Goal: Navigation & Orientation: Find specific page/section

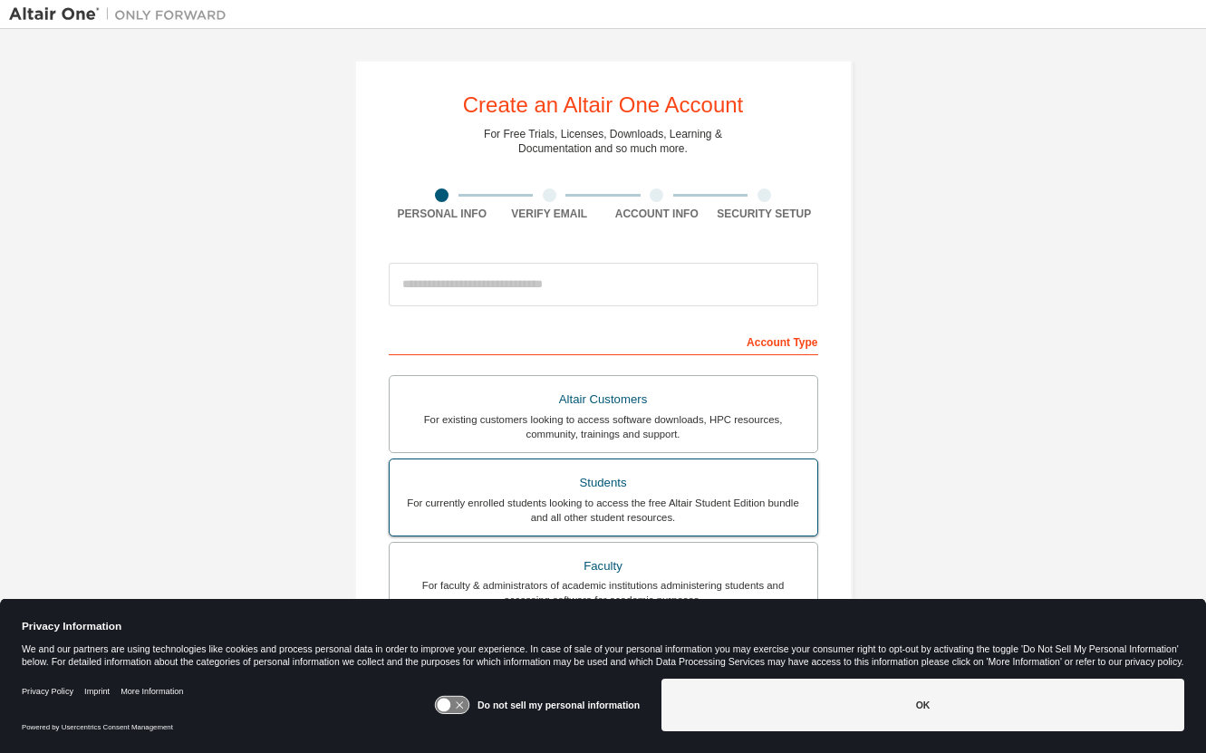
click at [623, 488] on div "Students" at bounding box center [603, 482] width 406 height 25
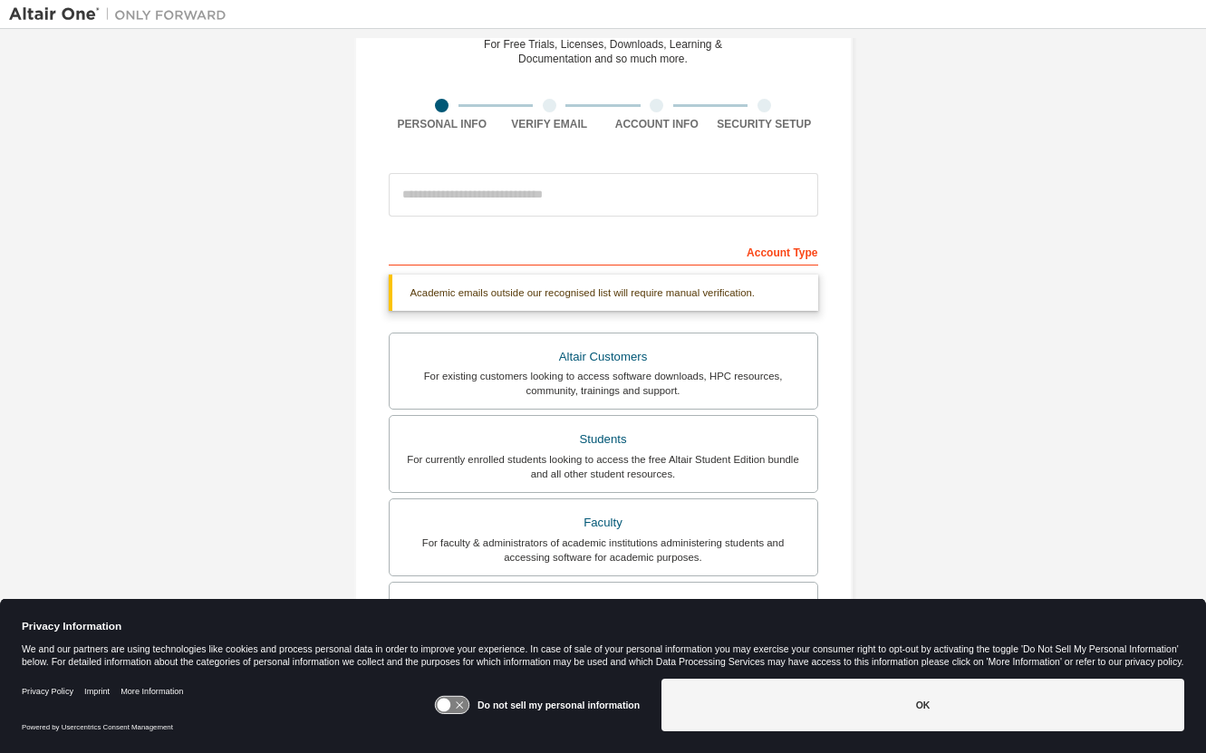
scroll to position [89, 0]
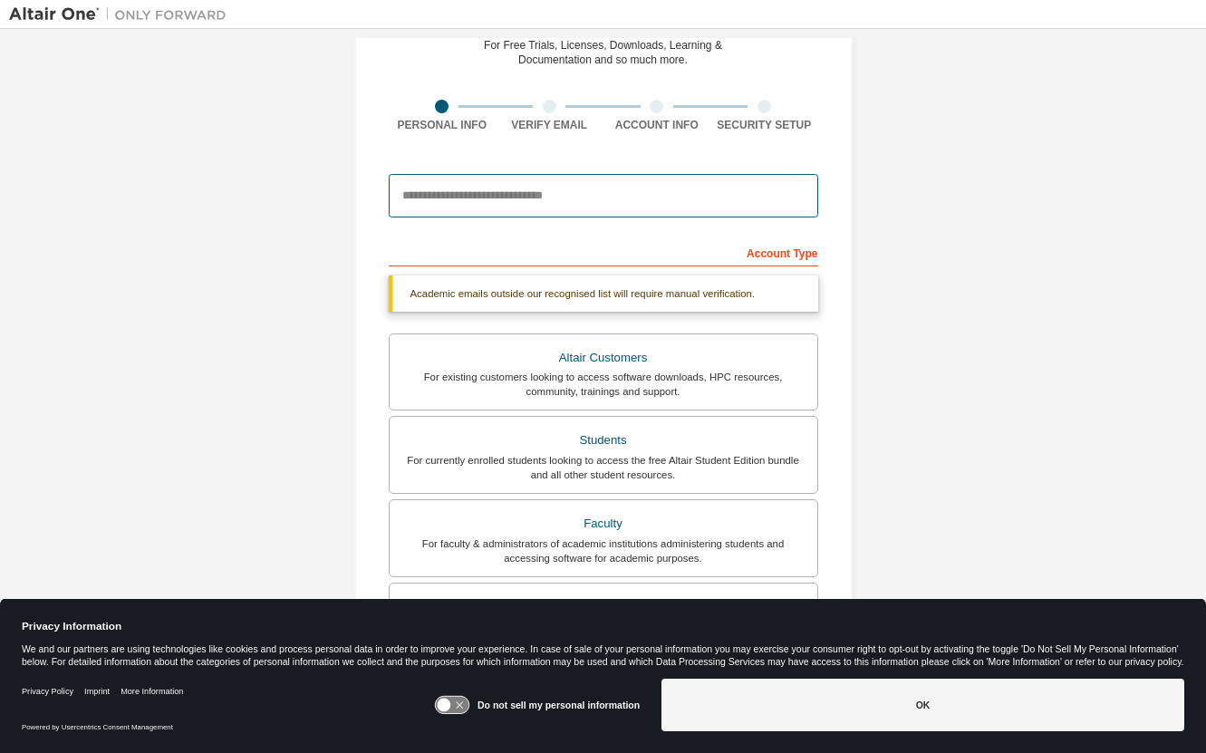
click at [435, 205] on input "email" at bounding box center [603, 195] width 429 height 43
type input "**********"
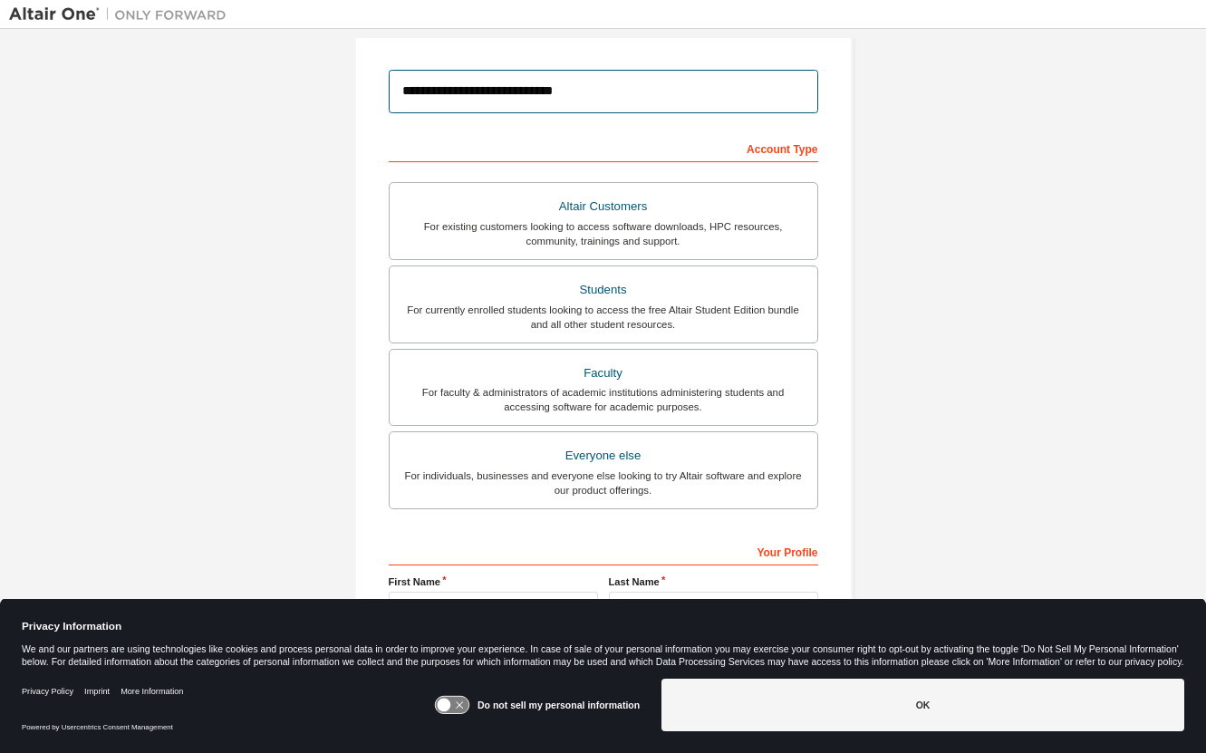
scroll to position [306, 0]
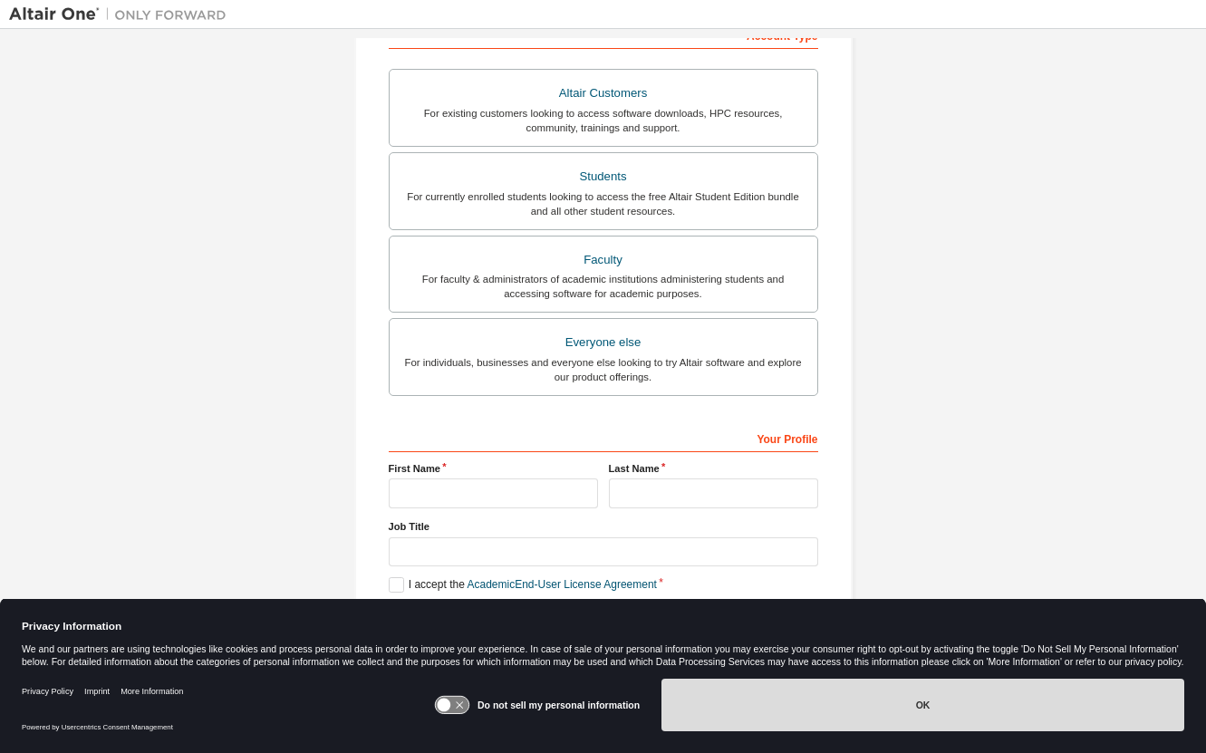
click at [917, 697] on button "OK" at bounding box center [922, 704] width 523 height 53
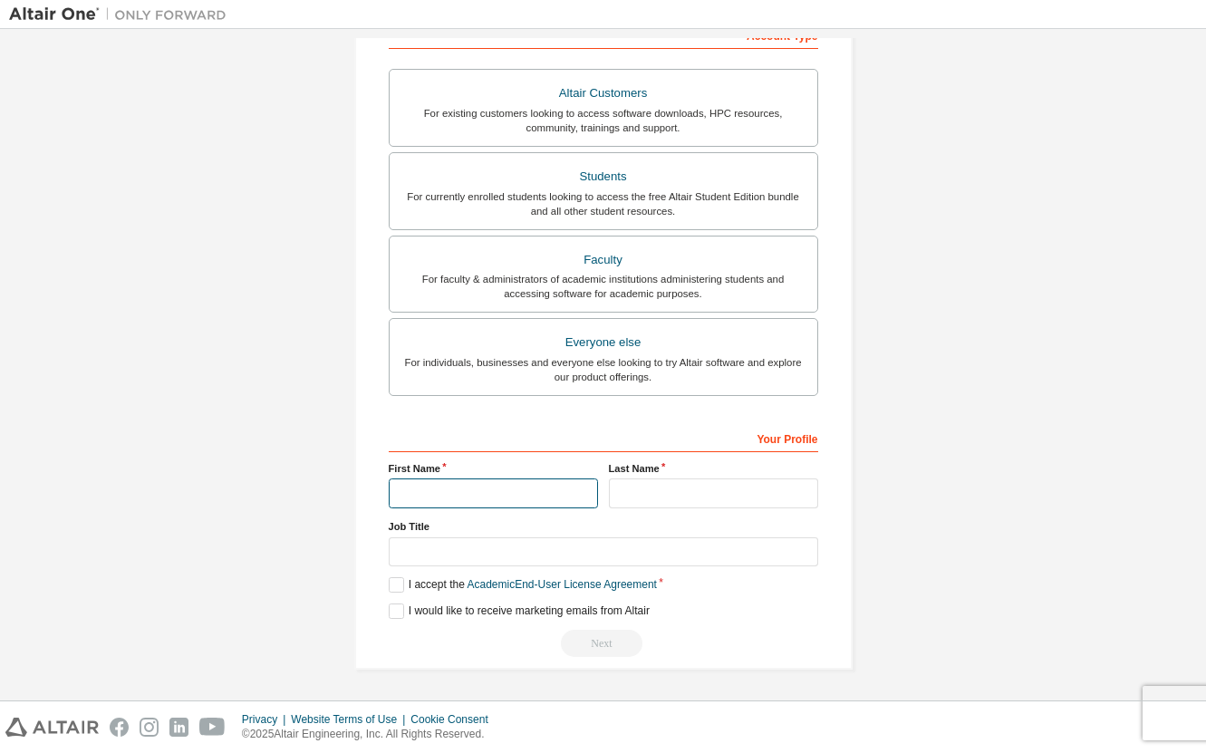
click at [421, 495] on input "text" at bounding box center [493, 493] width 209 height 30
type input "****"
type input "***"
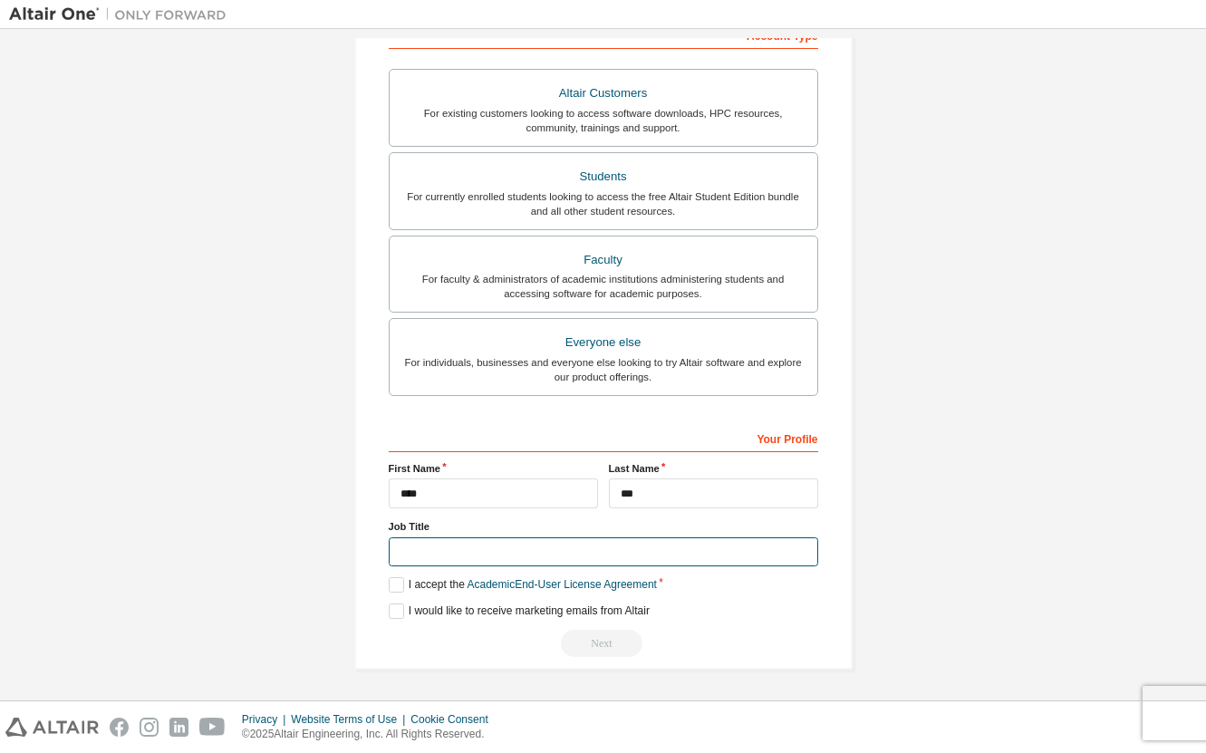
click at [454, 549] on input "text" at bounding box center [603, 552] width 429 height 30
type input "*"
type input "*******"
click at [392, 588] on label "I accept the Academic End-User License Agreement" at bounding box center [523, 584] width 268 height 15
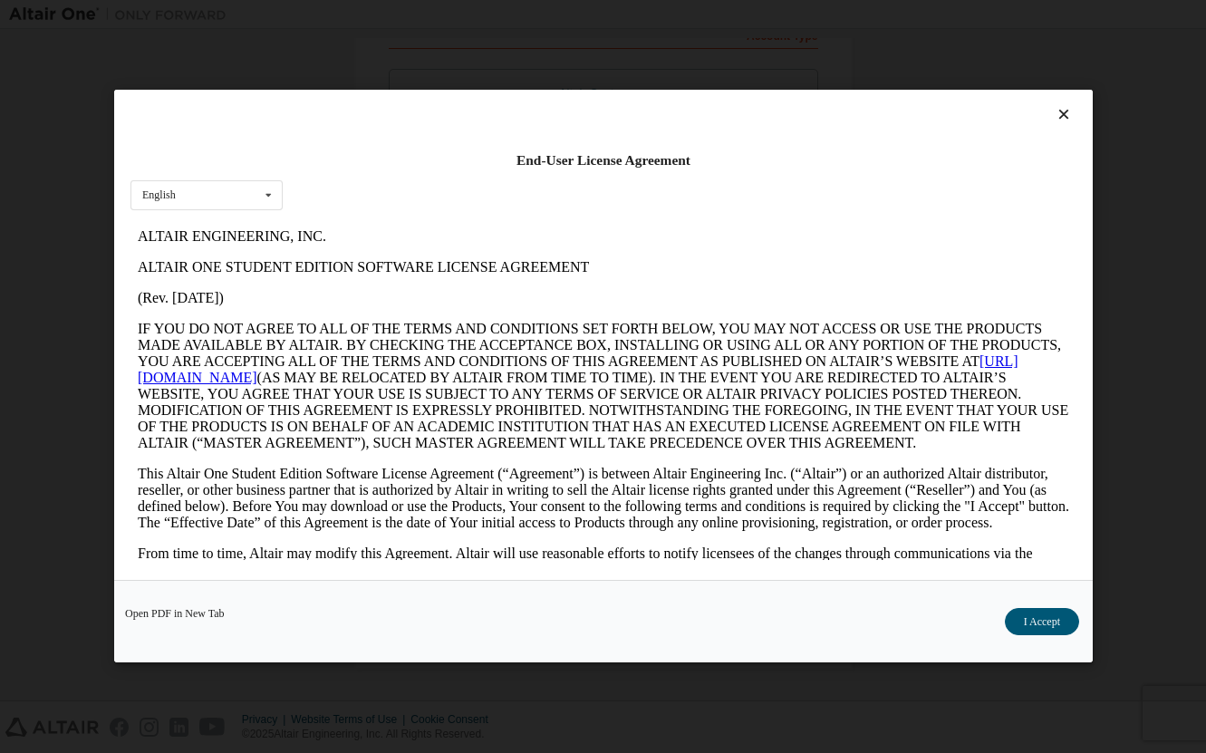
scroll to position [0, 0]
click at [1038, 616] on button "I Accept" at bounding box center [1041, 622] width 74 height 27
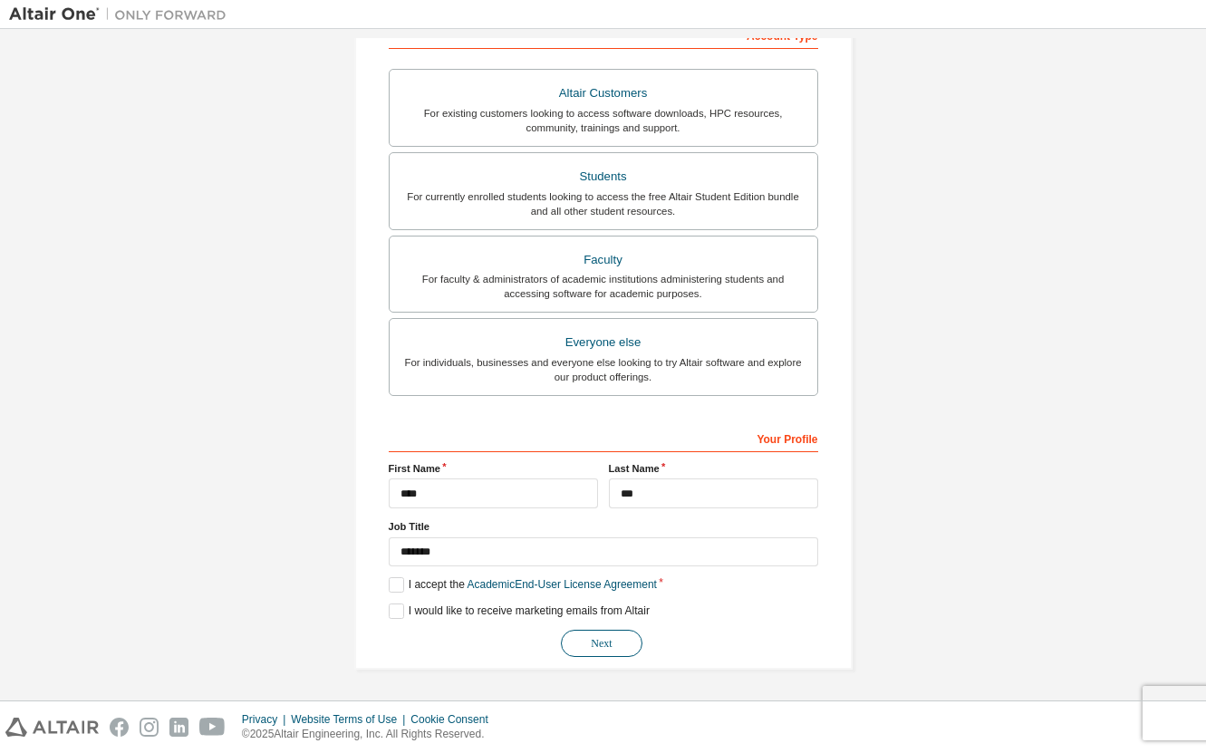
click at [603, 630] on button "Next" at bounding box center [602, 643] width 82 height 27
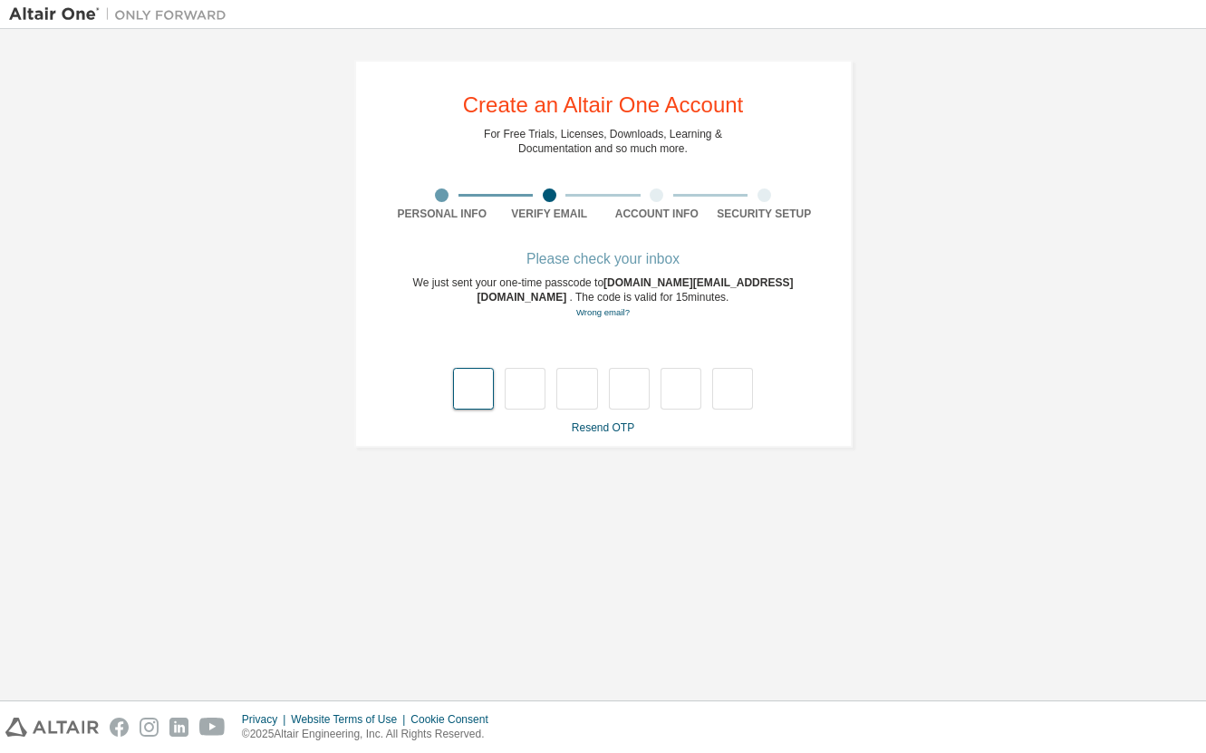
type input "*"
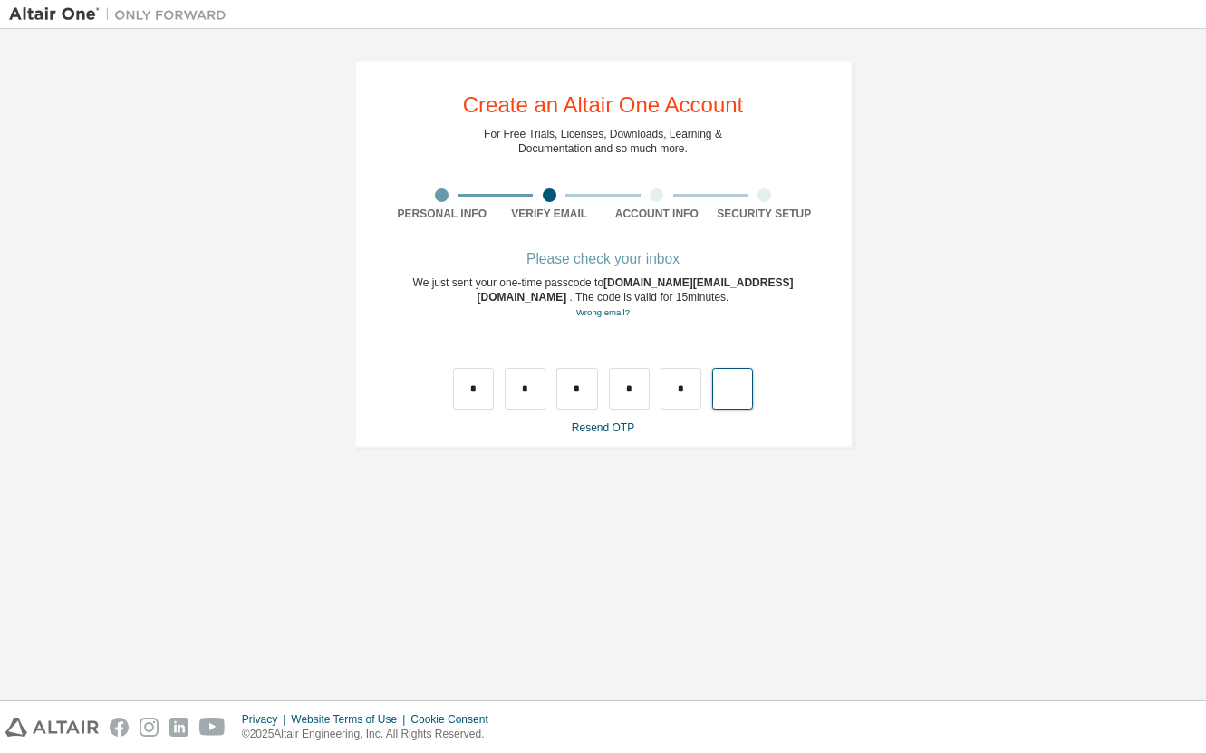
type input "*"
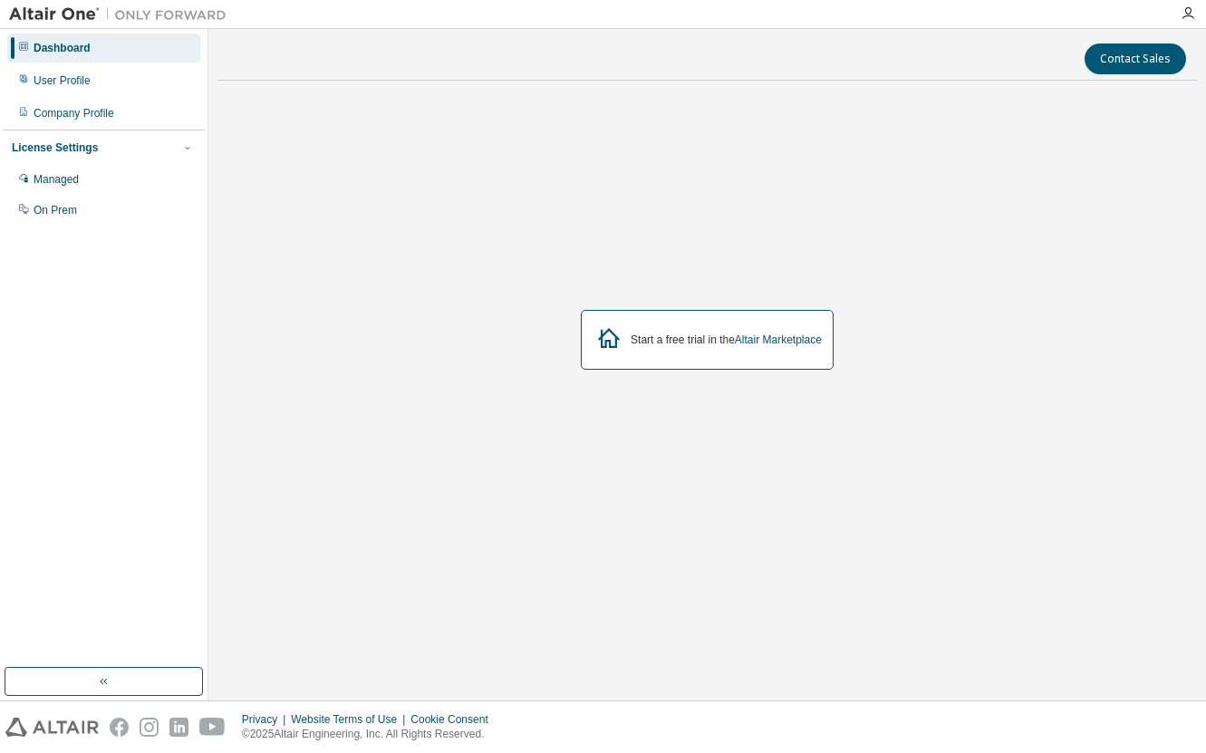
click at [663, 332] on div "Start a free trial in the Altair Marketplace" at bounding box center [725, 339] width 191 height 14
click at [779, 340] on link "Altair Marketplace" at bounding box center [778, 339] width 87 height 13
click at [52, 12] on img at bounding box center [122, 14] width 226 height 18
click at [43, 14] on img at bounding box center [122, 14] width 226 height 18
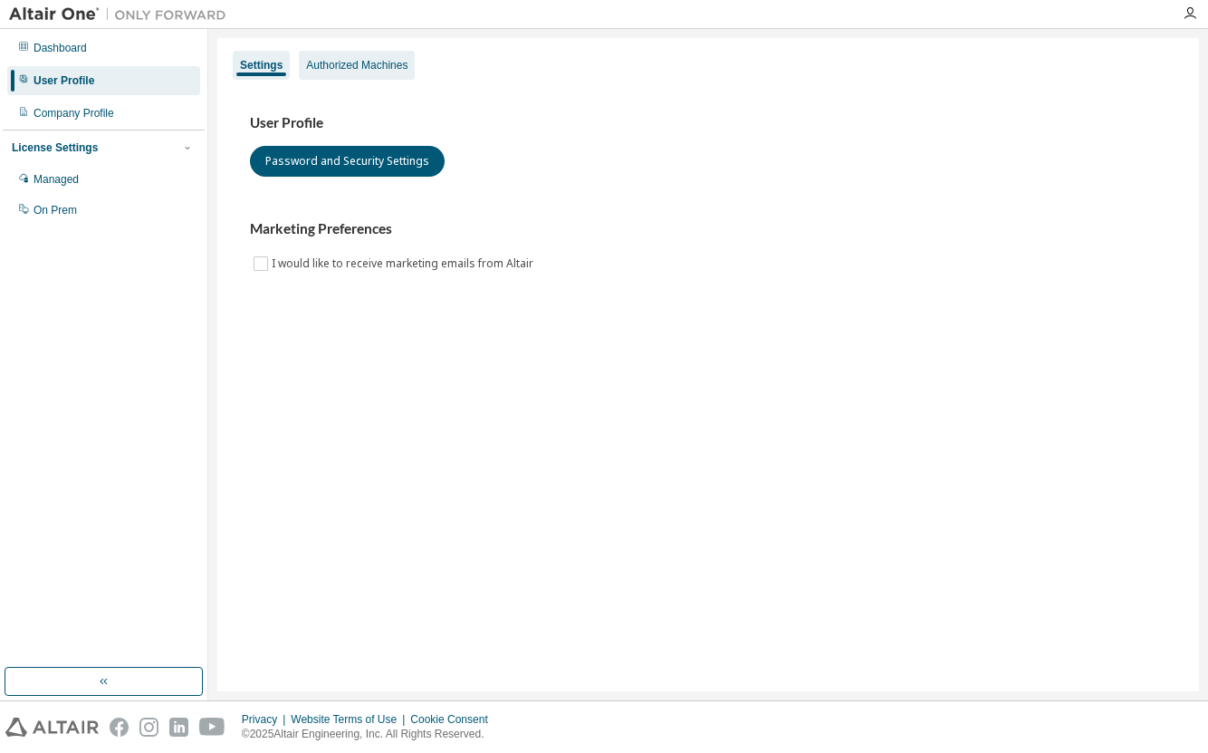
click at [340, 68] on div "Authorized Machines" at bounding box center [356, 65] width 101 height 14
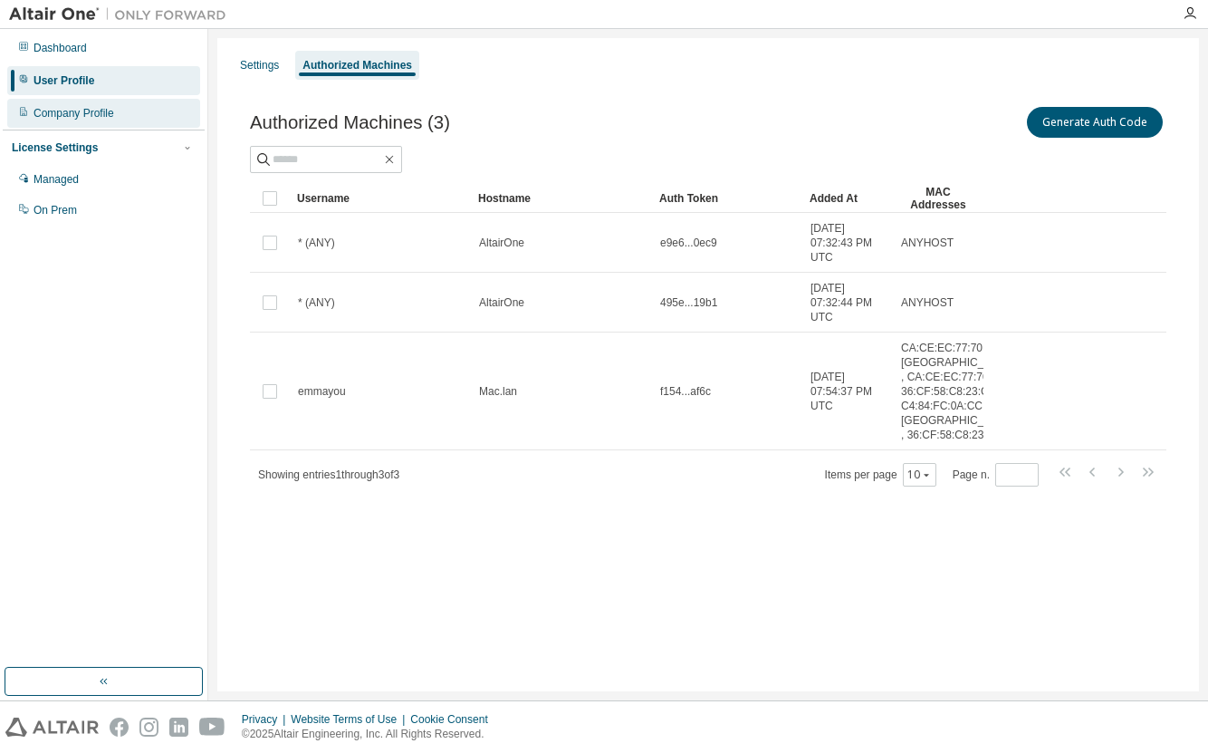
click at [69, 124] on div "Company Profile" at bounding box center [103, 113] width 193 height 29
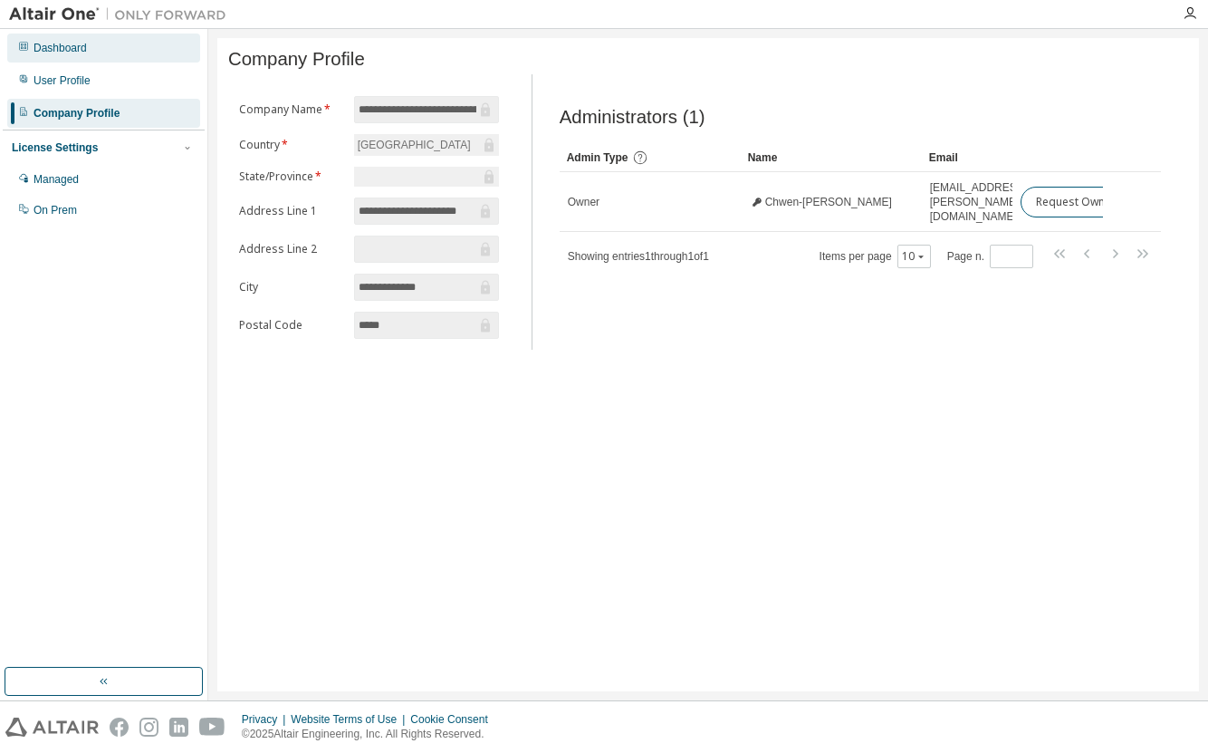
click at [65, 48] on div "Dashboard" at bounding box center [60, 48] width 53 height 14
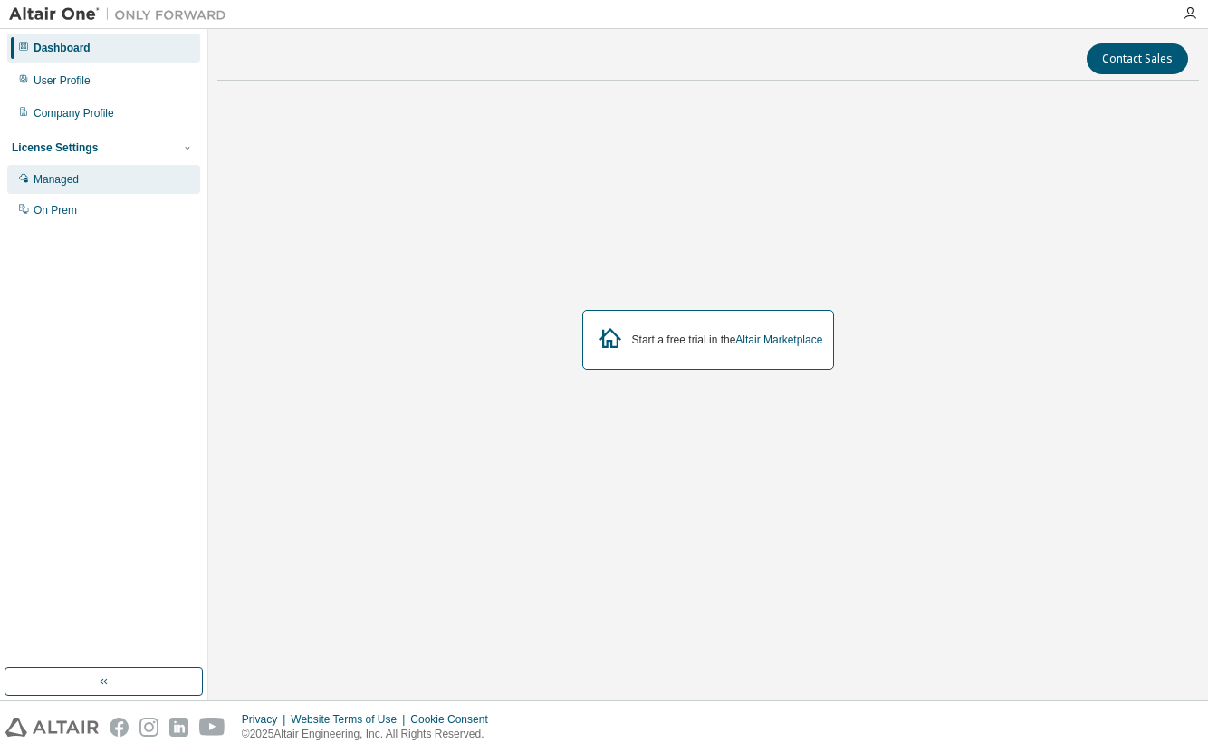
click at [64, 177] on div "Managed" at bounding box center [56, 179] width 45 height 14
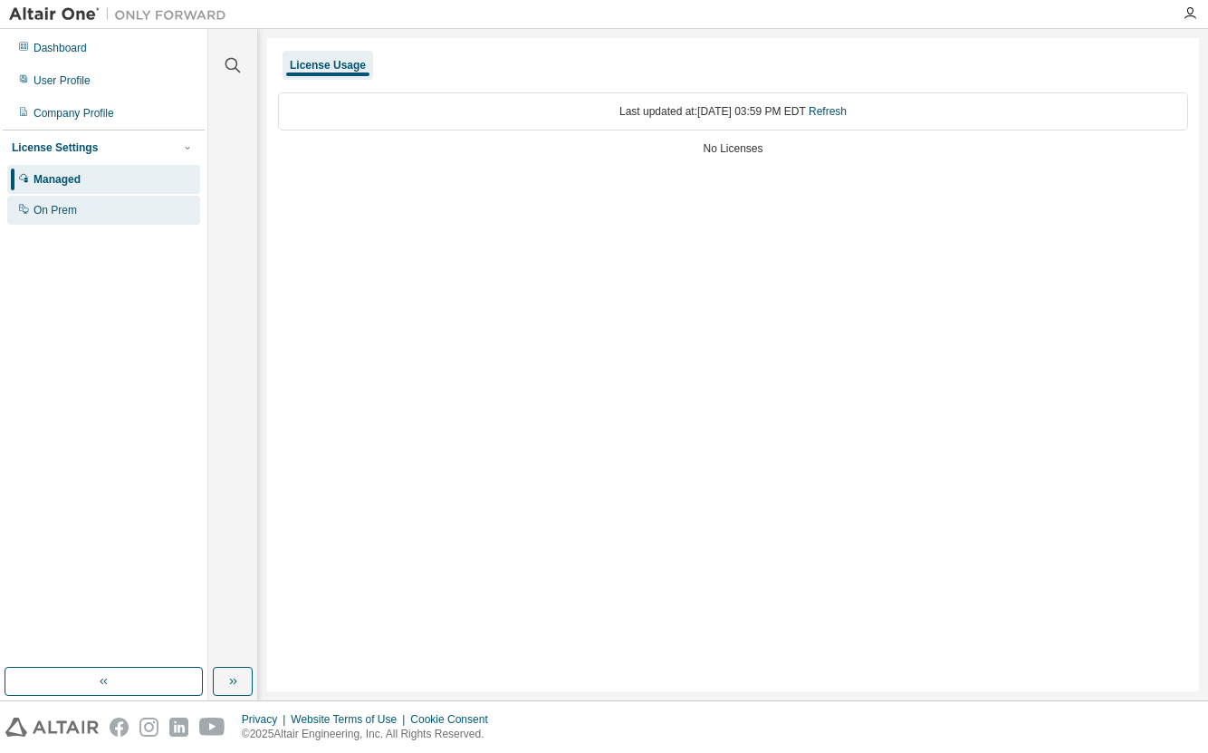
click at [68, 206] on div "On Prem" at bounding box center [55, 210] width 43 height 14
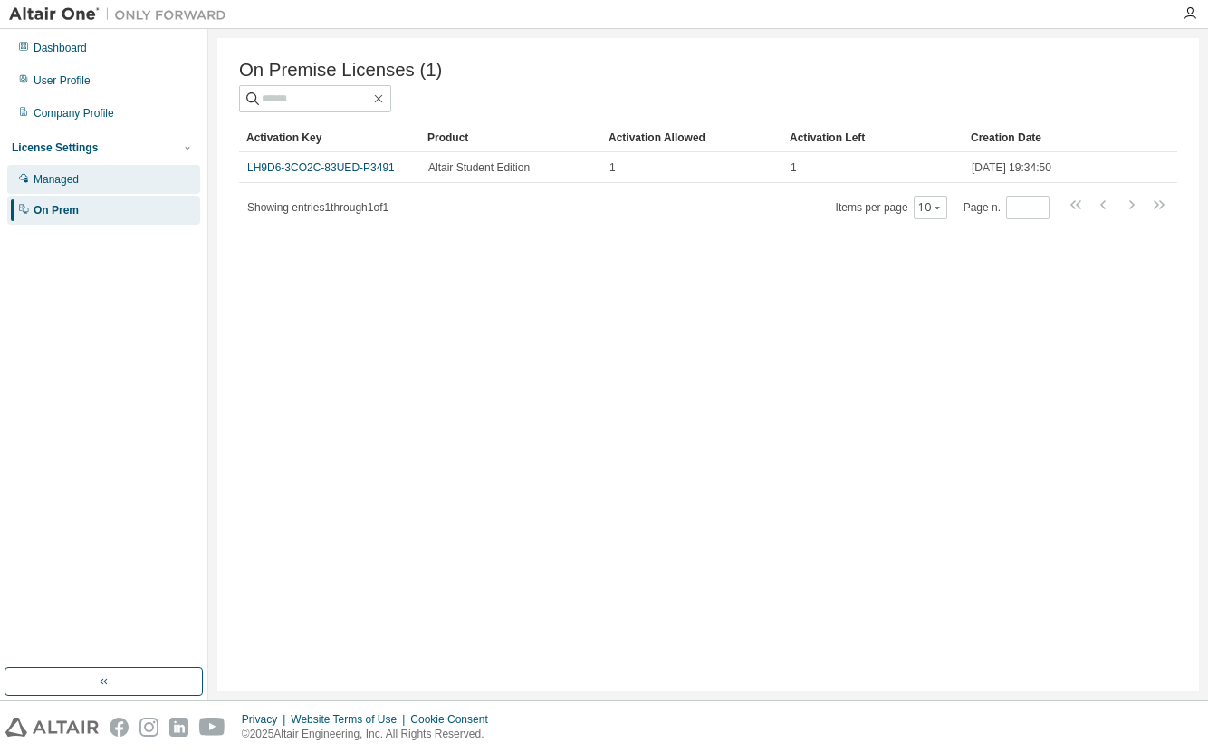
click at [113, 183] on div "Managed" at bounding box center [103, 179] width 193 height 29
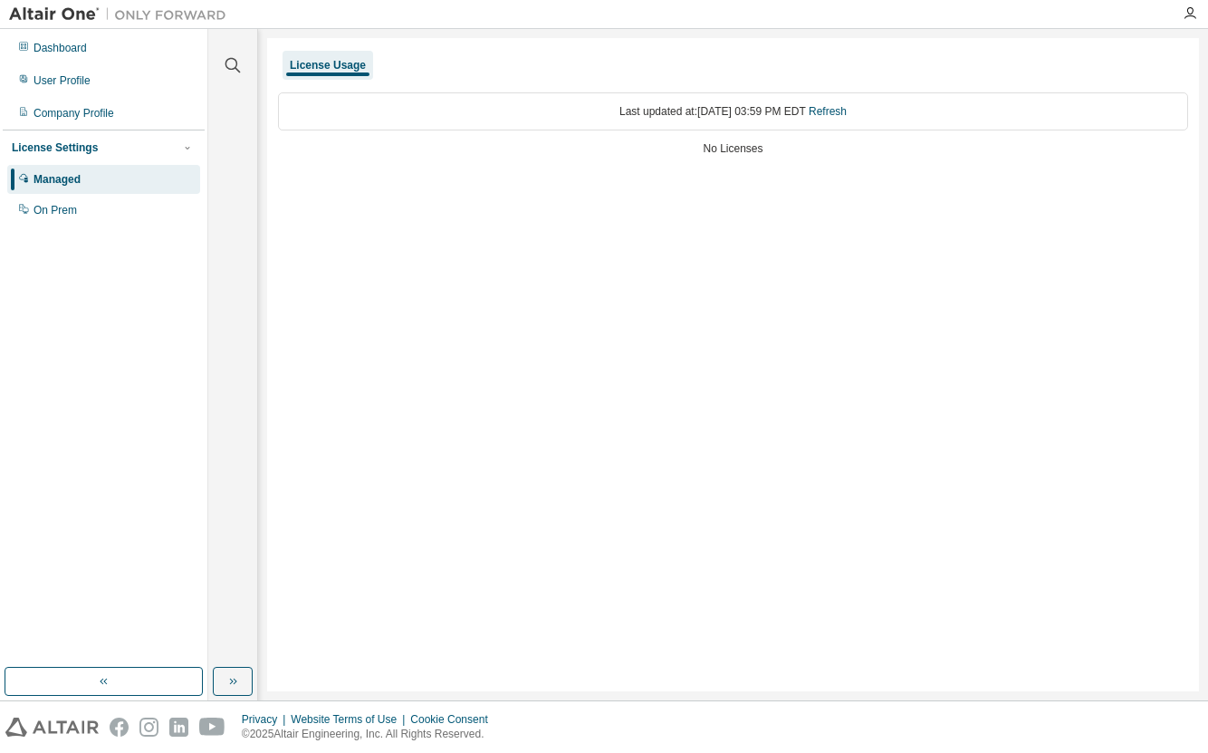
click at [140, 32] on div "Dashboard User Profile Company Profile License Settings Managed On Prem" at bounding box center [104, 129] width 202 height 195
click at [131, 51] on div "Dashboard" at bounding box center [103, 48] width 193 height 29
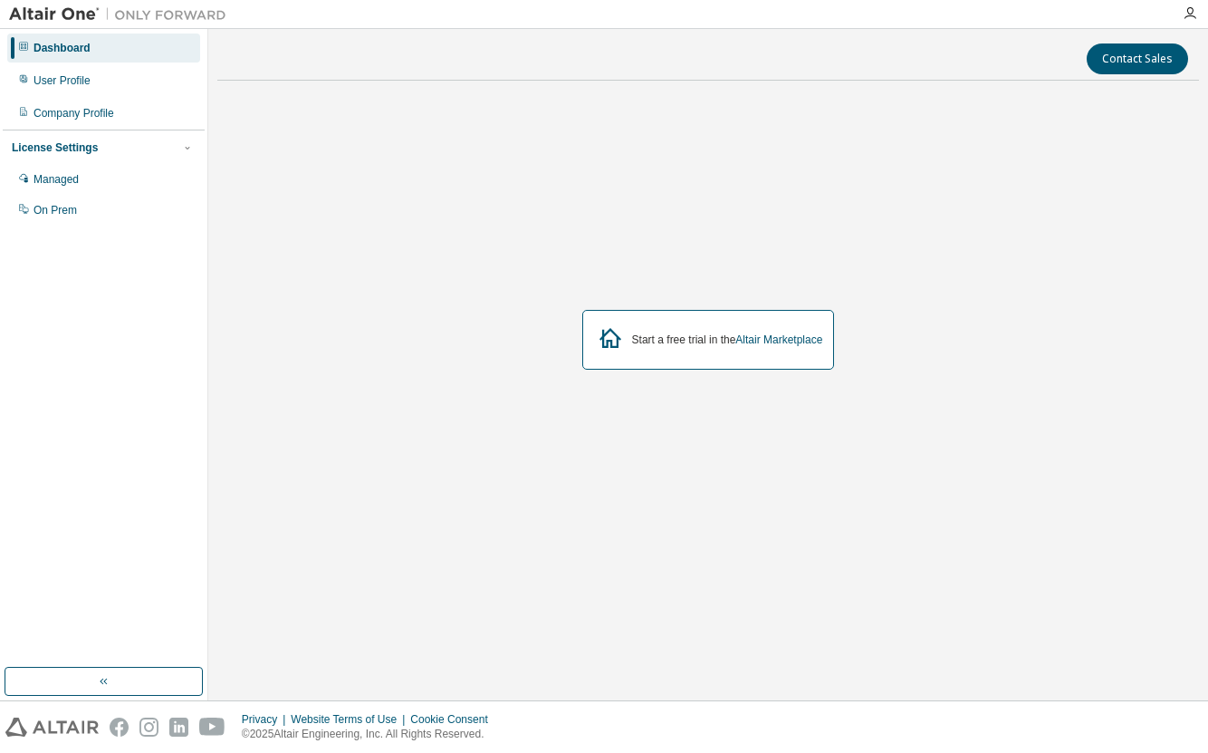
click at [80, 17] on img at bounding box center [122, 14] width 226 height 18
